Goal: Task Accomplishment & Management: Use online tool/utility

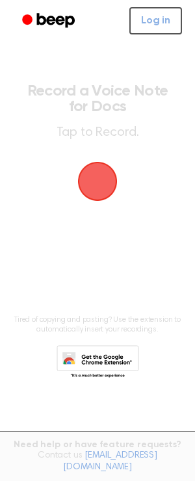
click at [98, 187] on span "button" at bounding box center [98, 182] width 42 height 42
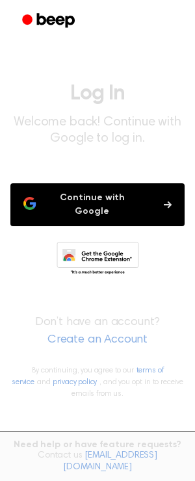
click at [98, 196] on button "Continue with Google" at bounding box center [97, 204] width 174 height 43
click at [68, 199] on button "Continue with Google" at bounding box center [97, 204] width 174 height 43
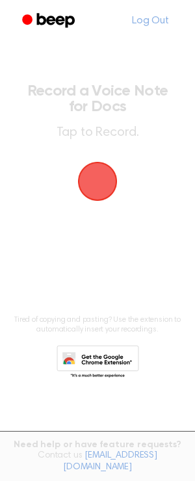
click at [97, 181] on span "button" at bounding box center [97, 181] width 55 height 55
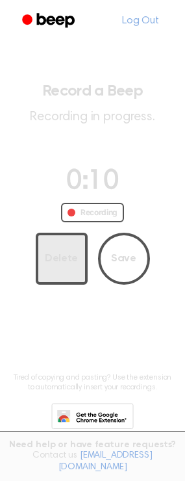
click at [75, 269] on button "Delete" at bounding box center [62, 259] width 52 height 52
